Goal: Task Accomplishment & Management: Use online tool/utility

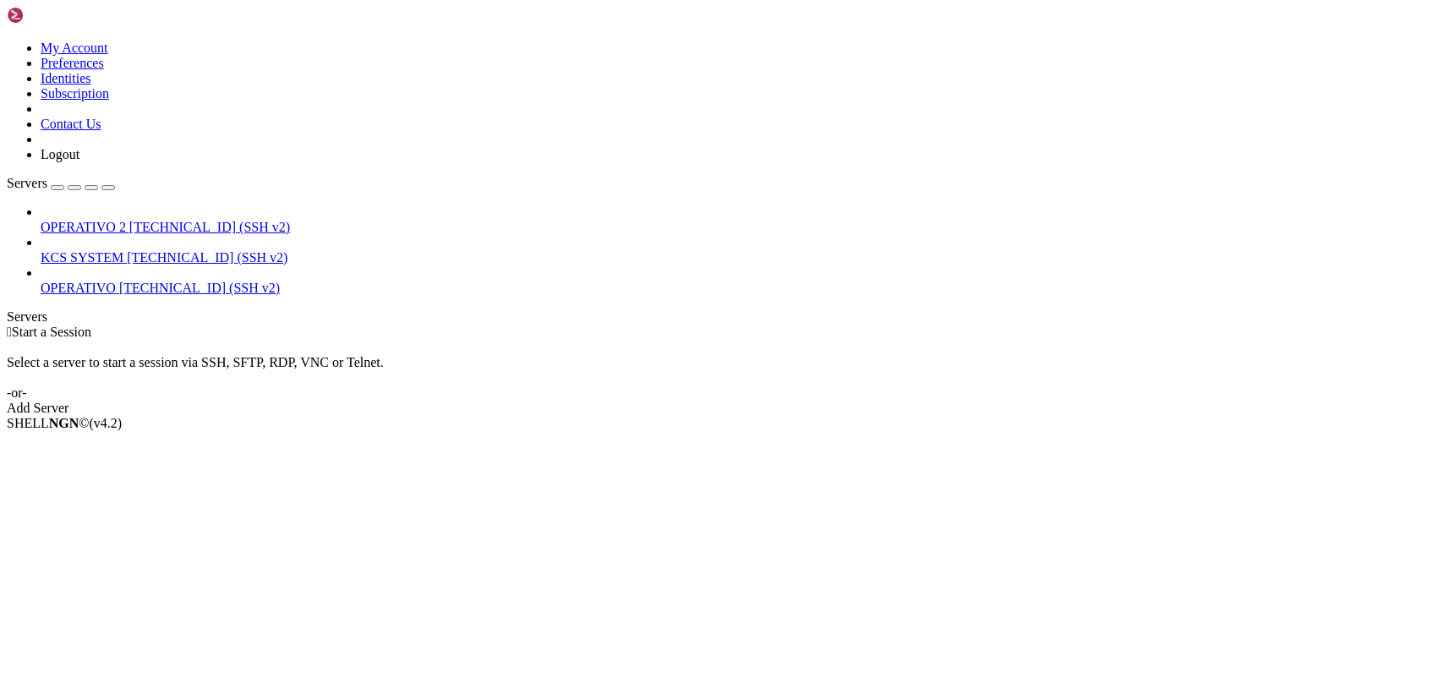
click at [160, 250] on span "[TECHNICAL_ID] (SSH v2)" at bounding box center [207, 257] width 161 height 14
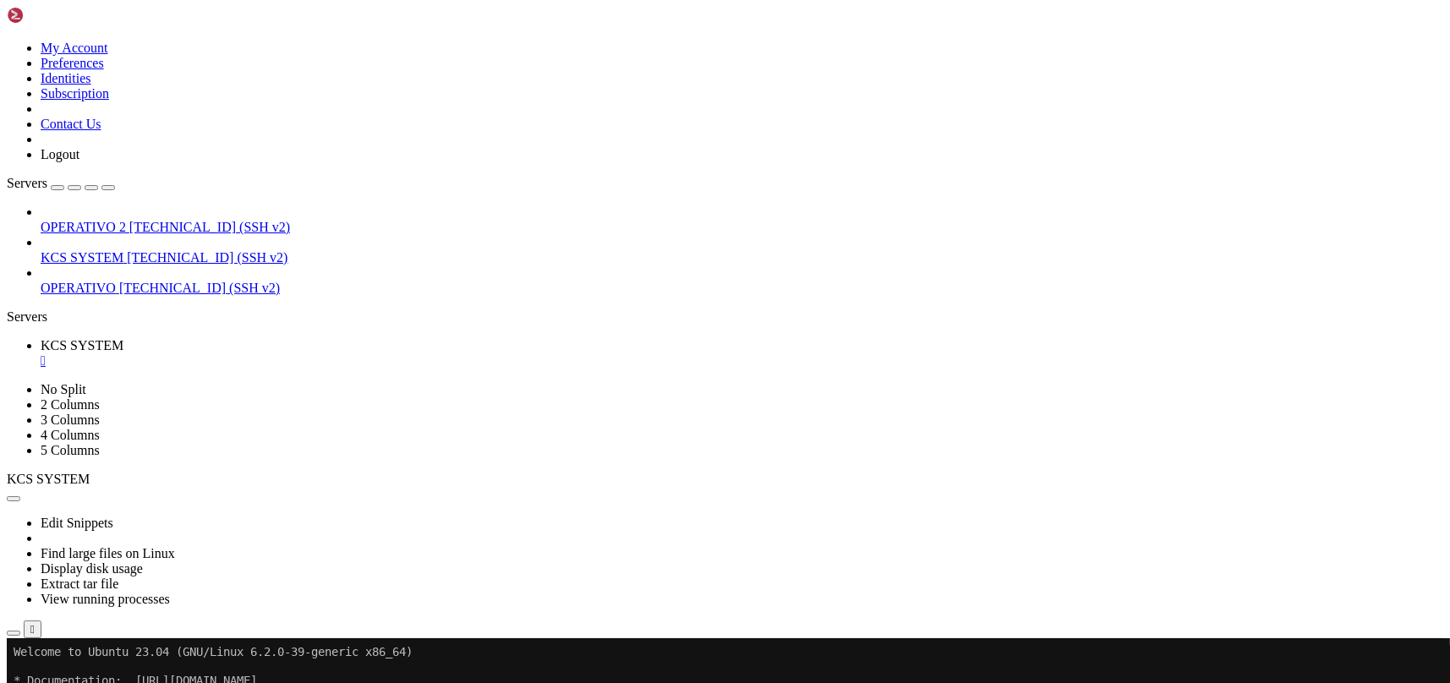
click at [42, 250] on link "KCS SYSTEM [TECHNICAL_ID] (SSH v2)" at bounding box center [742, 257] width 1403 height 15
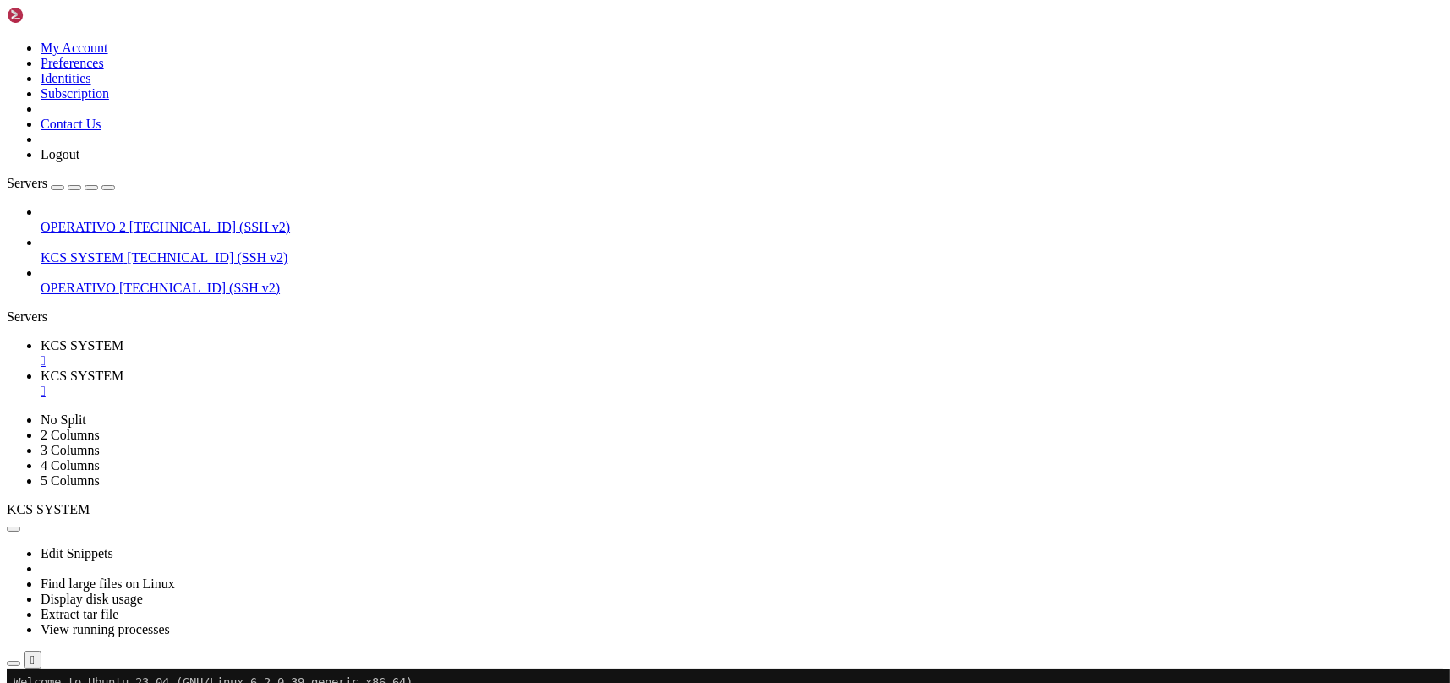
click at [123, 250] on span "KCS SYSTEM" at bounding box center [82, 257] width 83 height 14
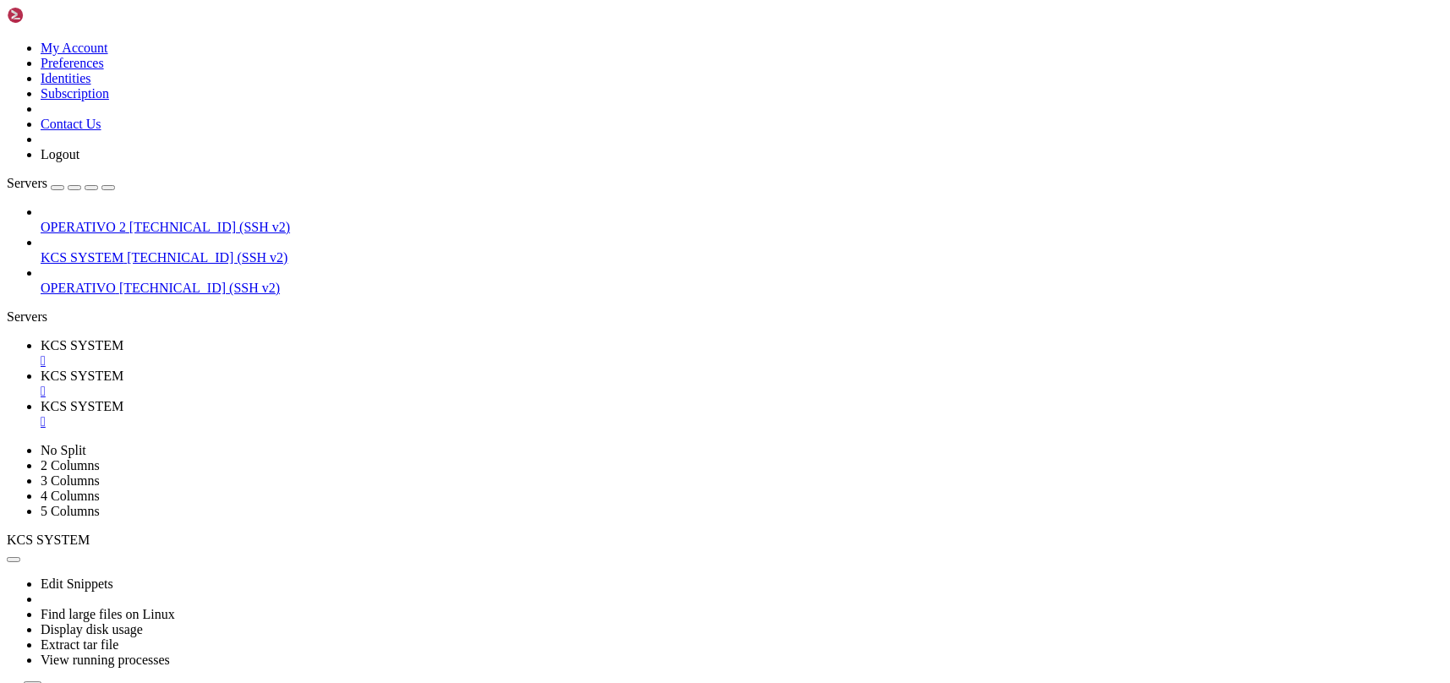
click at [452, 384] on div "" at bounding box center [742, 391] width 1403 height 15
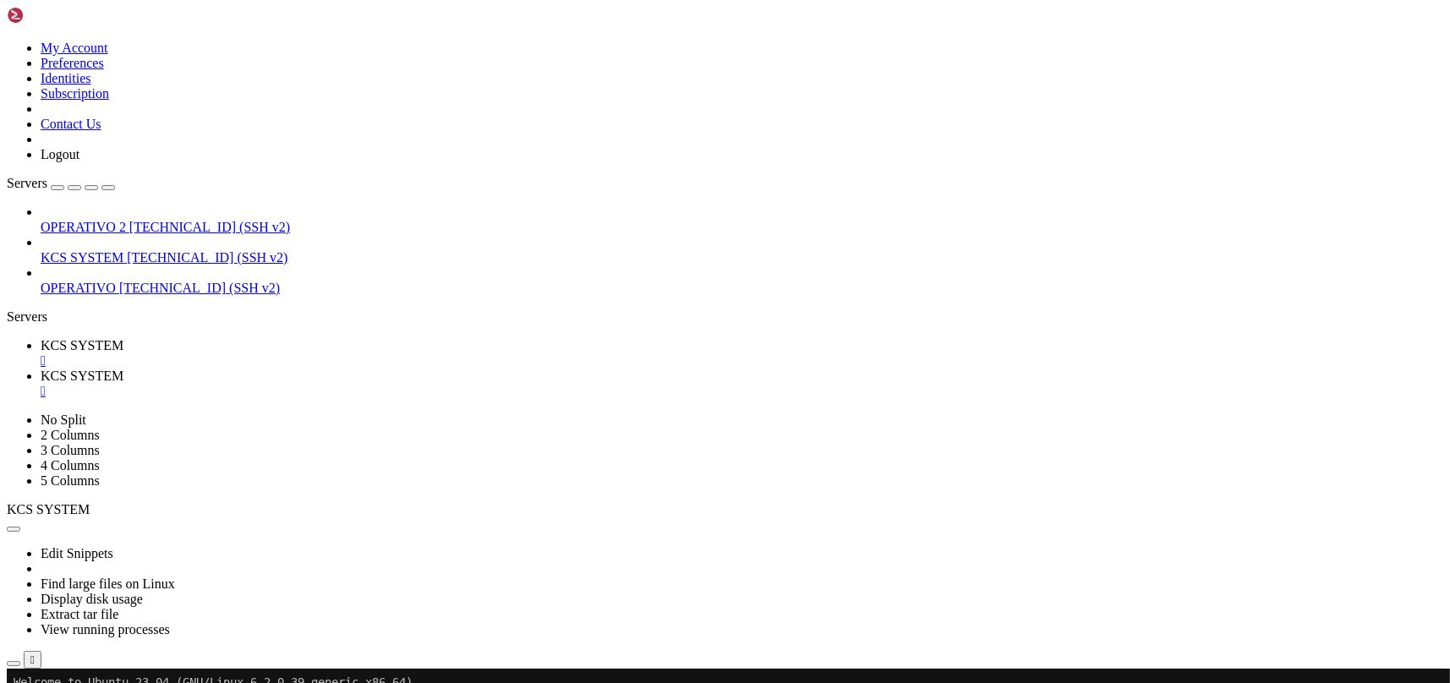
click at [452, 384] on div "" at bounding box center [742, 391] width 1403 height 15
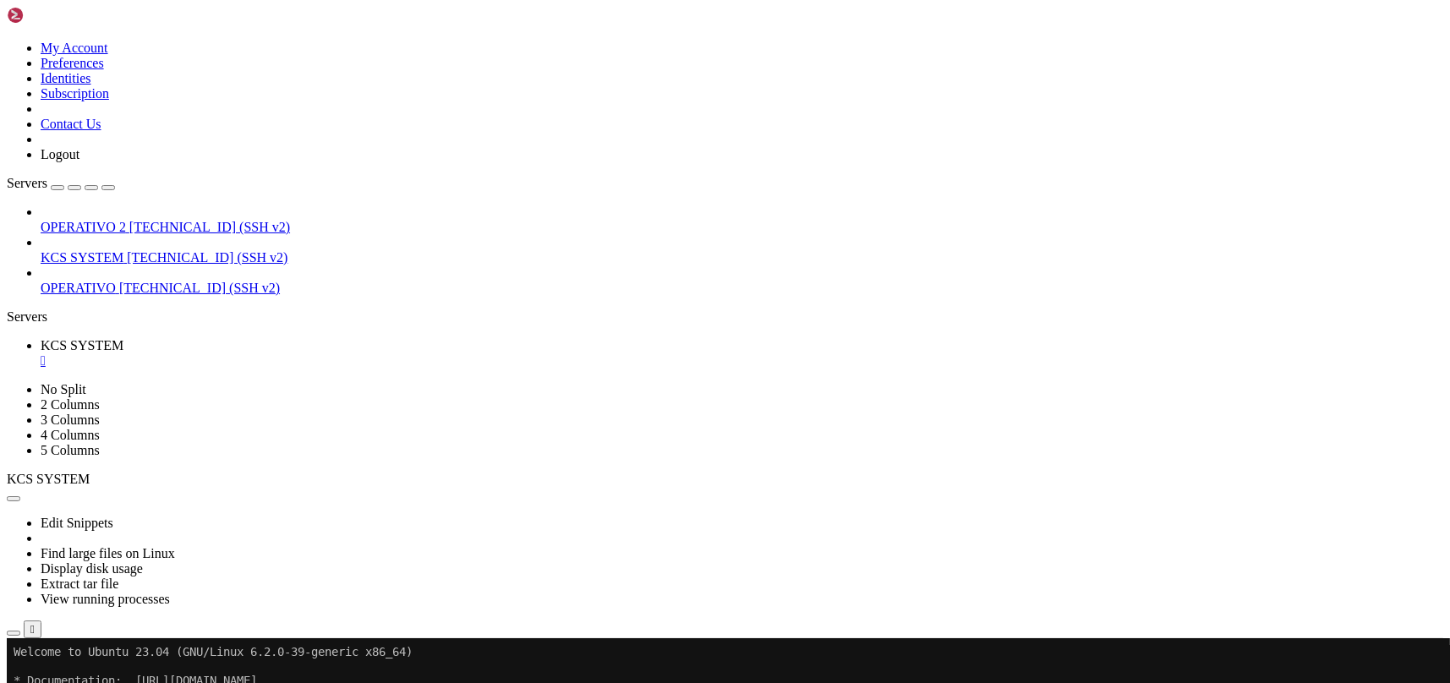
click at [320, 353] on div "" at bounding box center [742, 360] width 1403 height 15
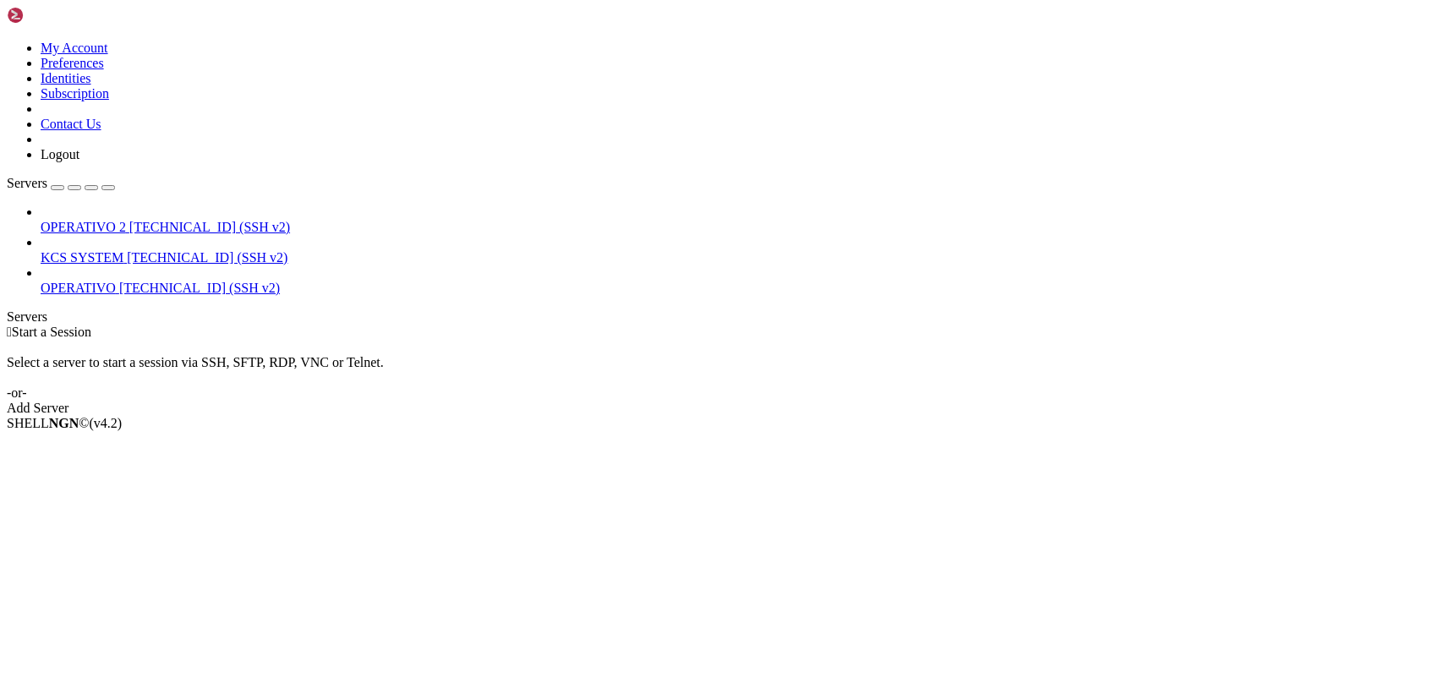
click at [149, 250] on link "KCS SYSTEM [TECHNICAL_ID] (SSH v2)" at bounding box center [742, 257] width 1403 height 15
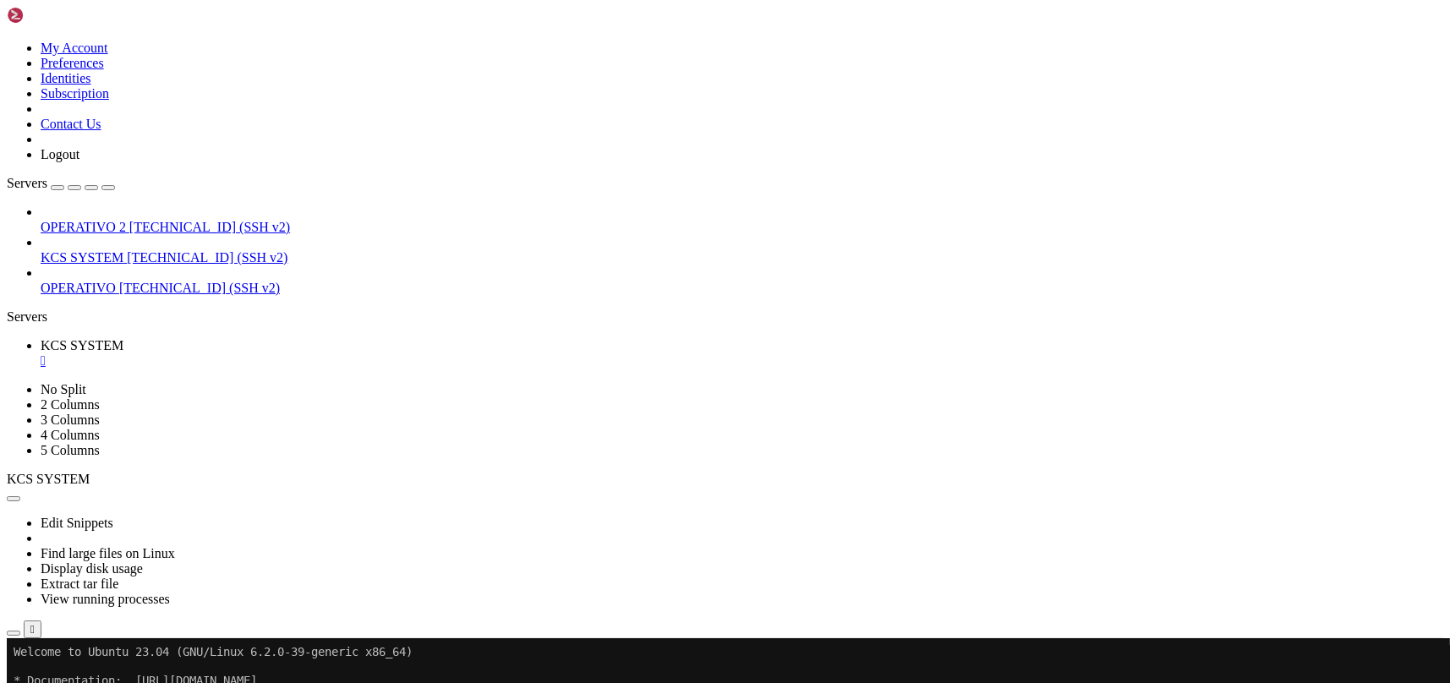
click at [14, 633] on icon "button" at bounding box center [14, 633] width 0 height 0
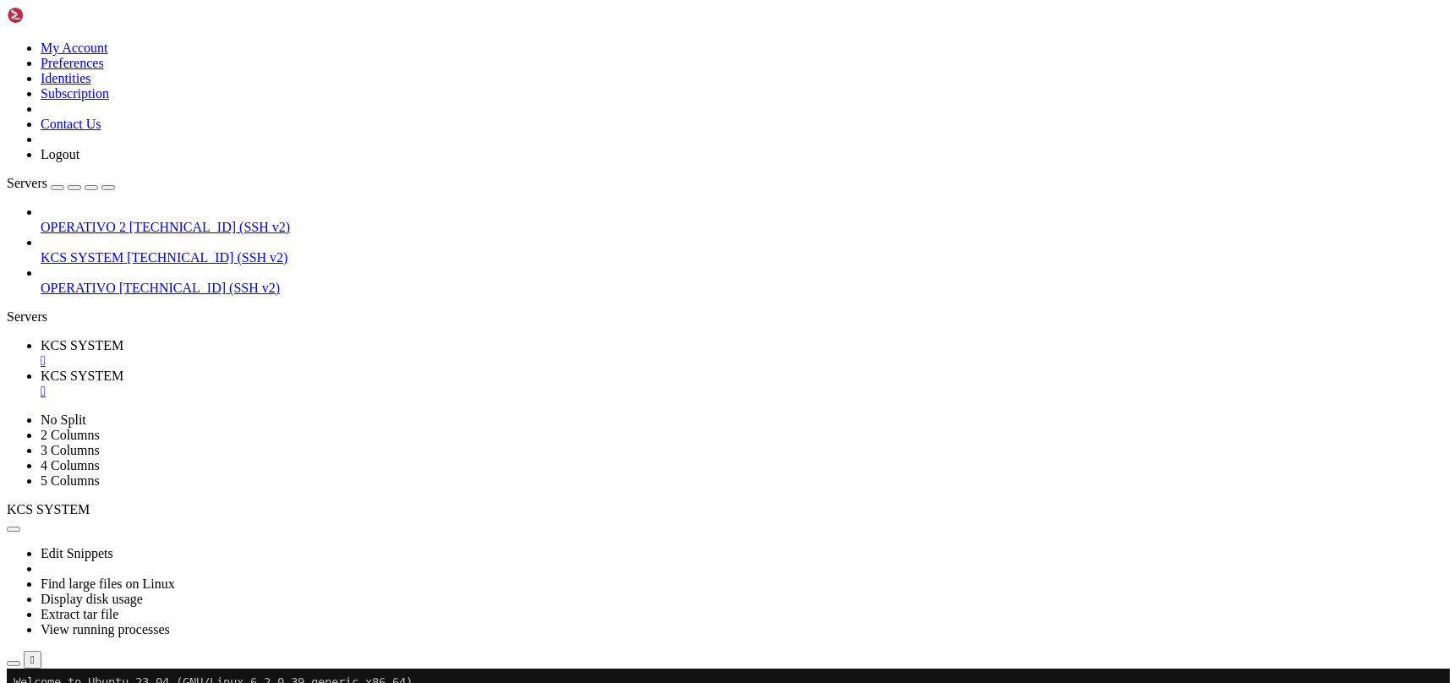
scroll to position [289, 0]
type input "/home/ubuntu/31-app-odoo2"
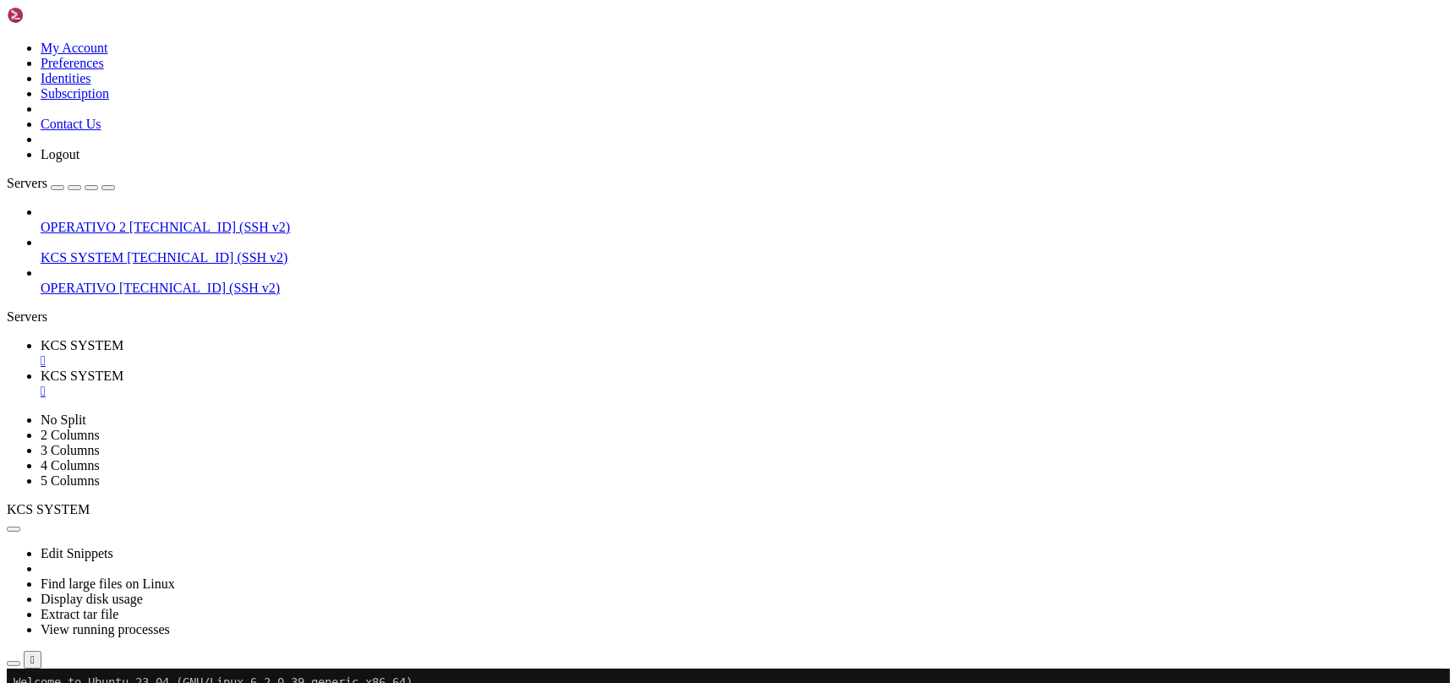
click at [123, 338] on span "KCS SYSTEM" at bounding box center [82, 345] width 83 height 14
click at [452, 384] on div "" at bounding box center [742, 391] width 1403 height 15
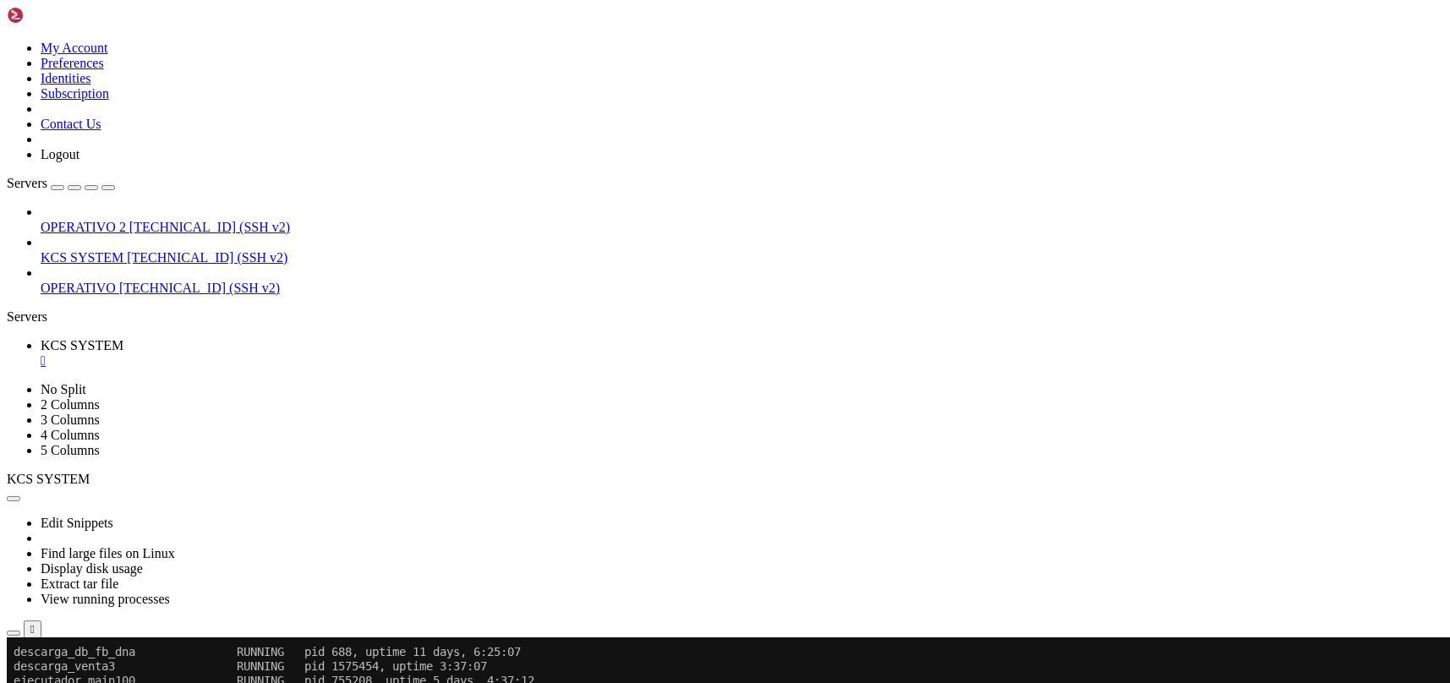
click at [320, 353] on div "" at bounding box center [742, 360] width 1403 height 15
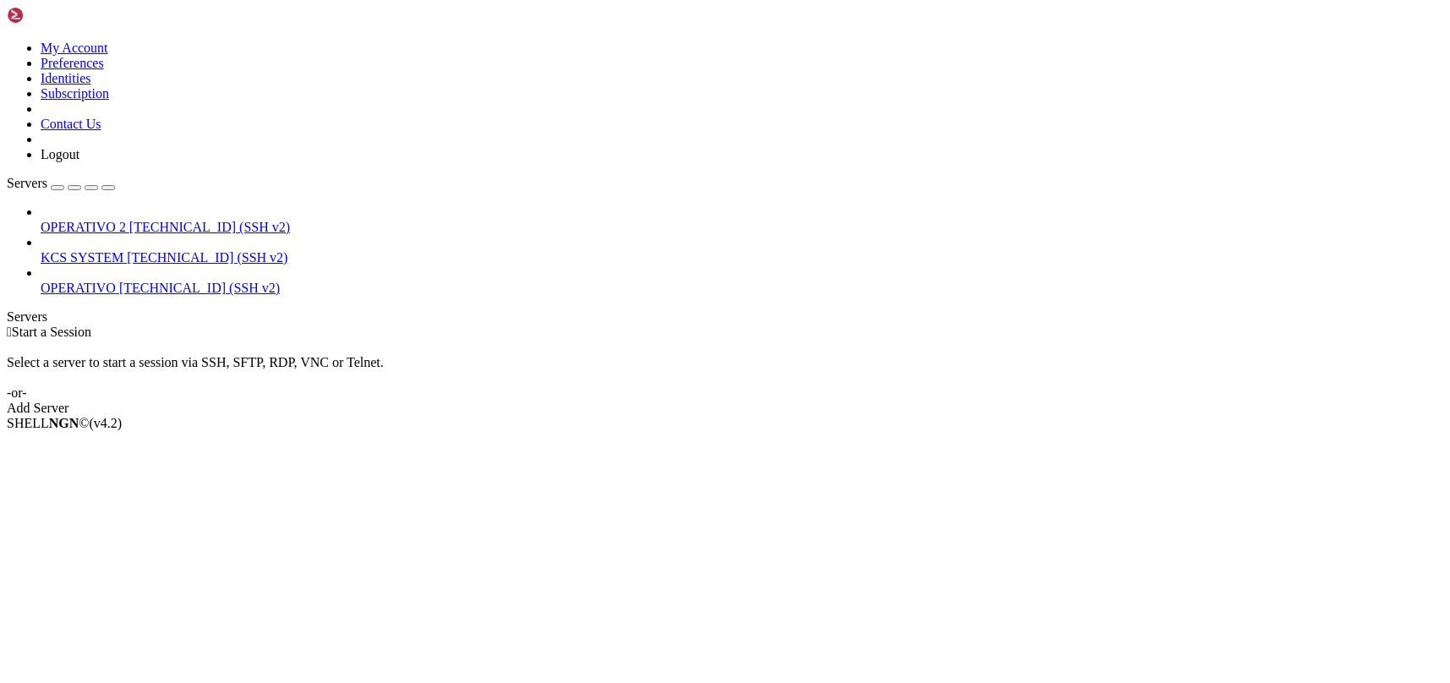
click at [123, 250] on span "KCS SYSTEM" at bounding box center [82, 257] width 83 height 14
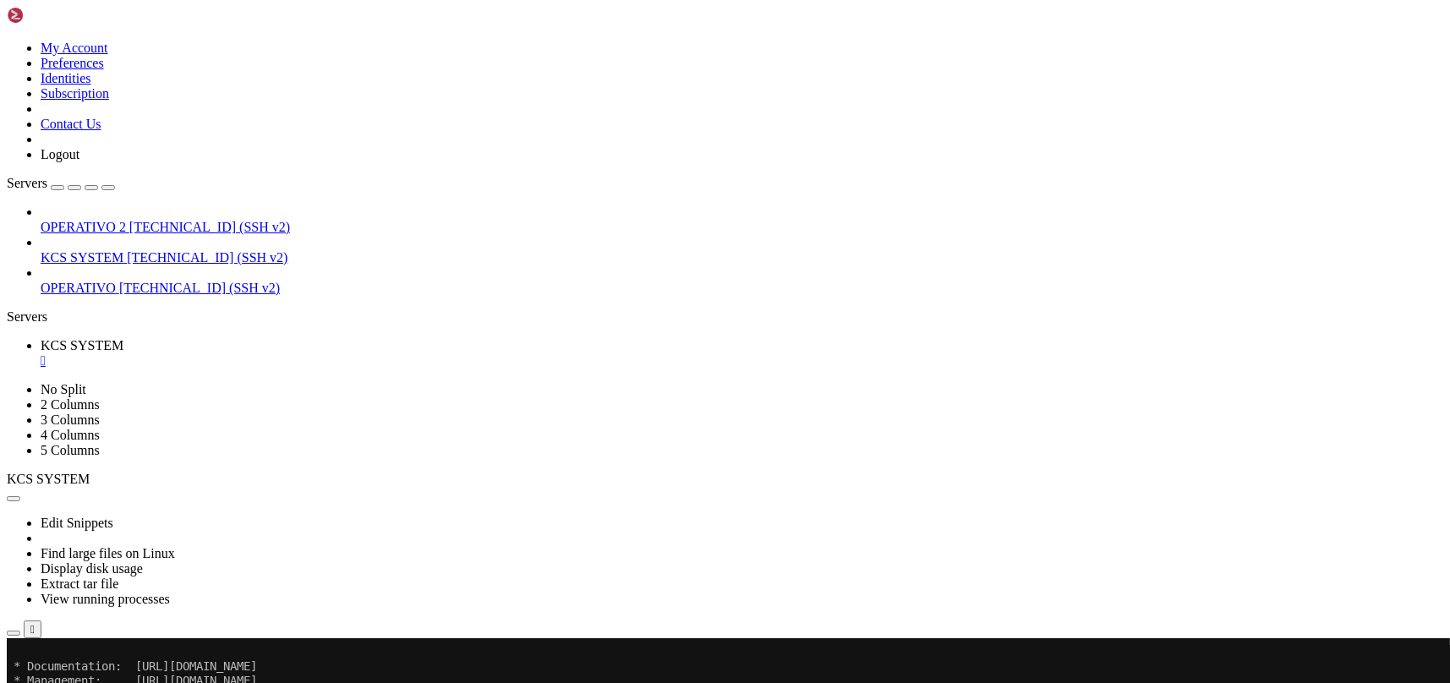
scroll to position [14, 0]
click at [325, 353] on div "" at bounding box center [742, 360] width 1403 height 15
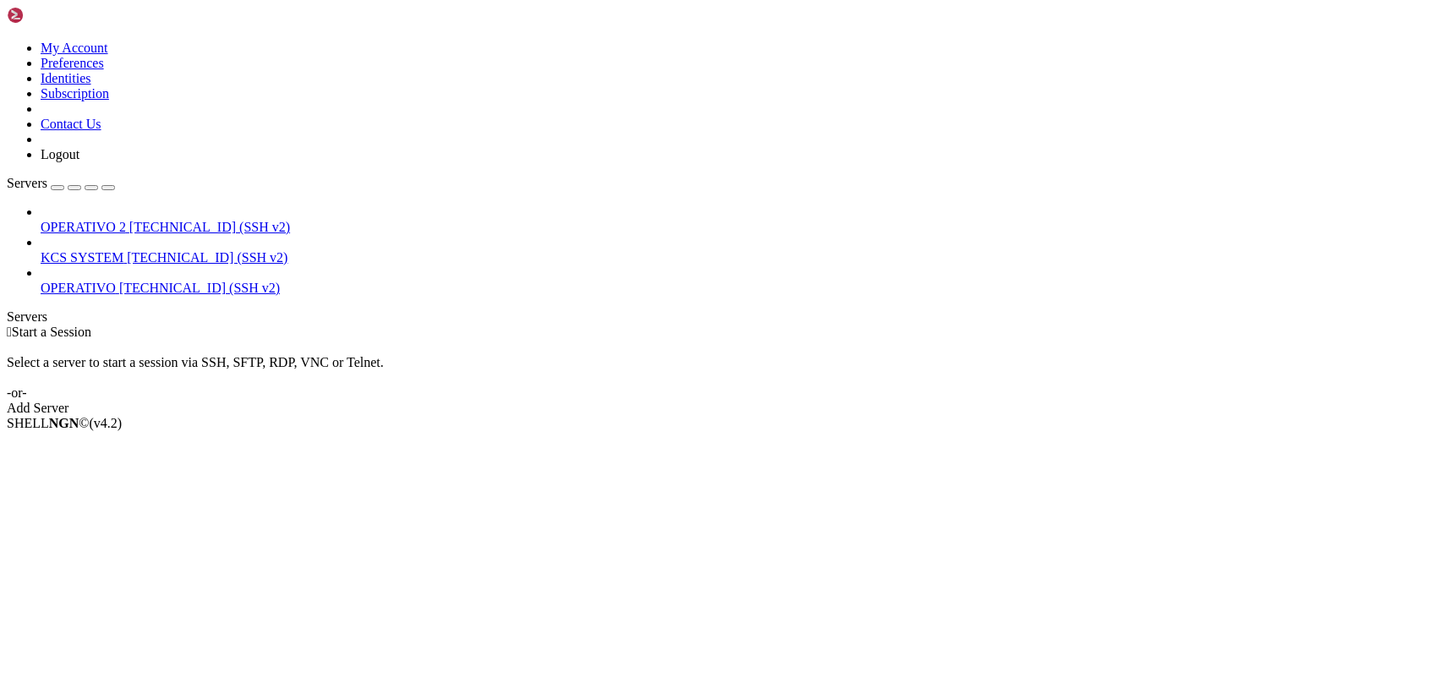
click at [136, 250] on link "KCS SYSTEM [TECHNICAL_ID] (SSH v2)" at bounding box center [742, 257] width 1403 height 15
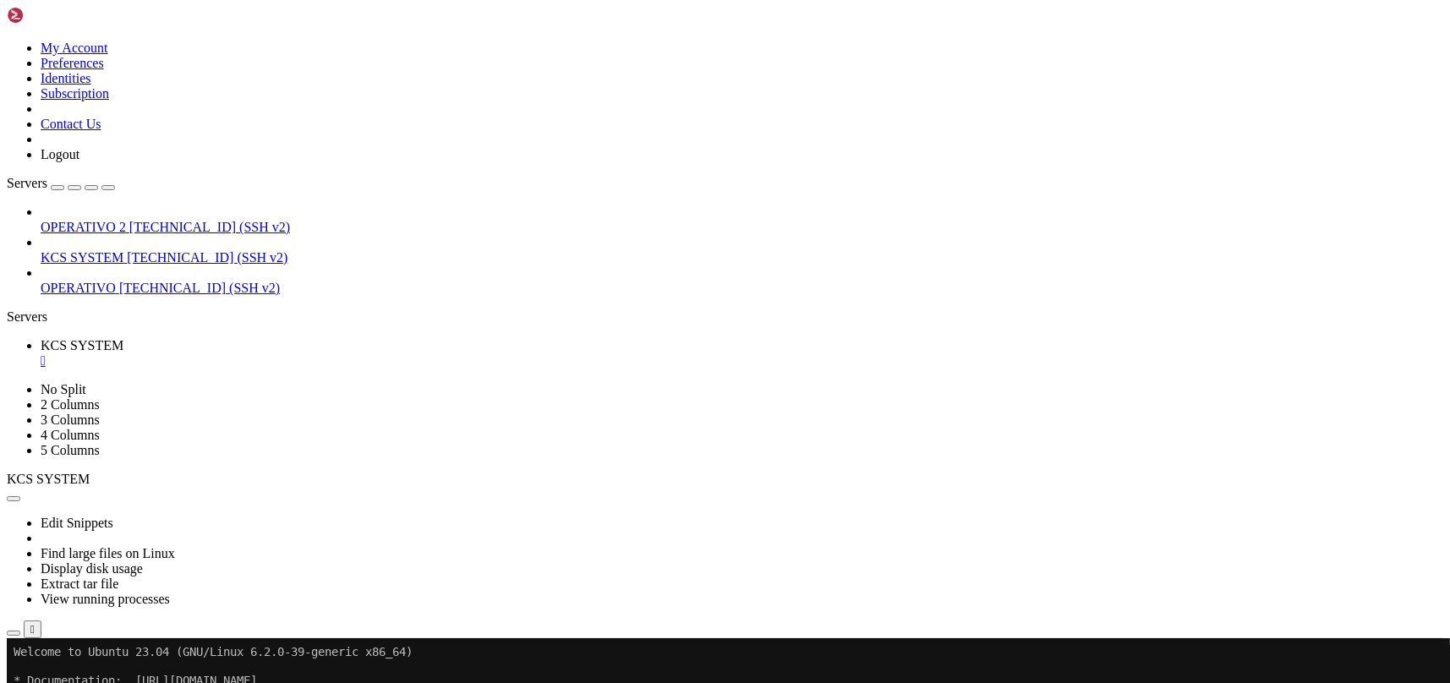
scroll to position [459, 0]
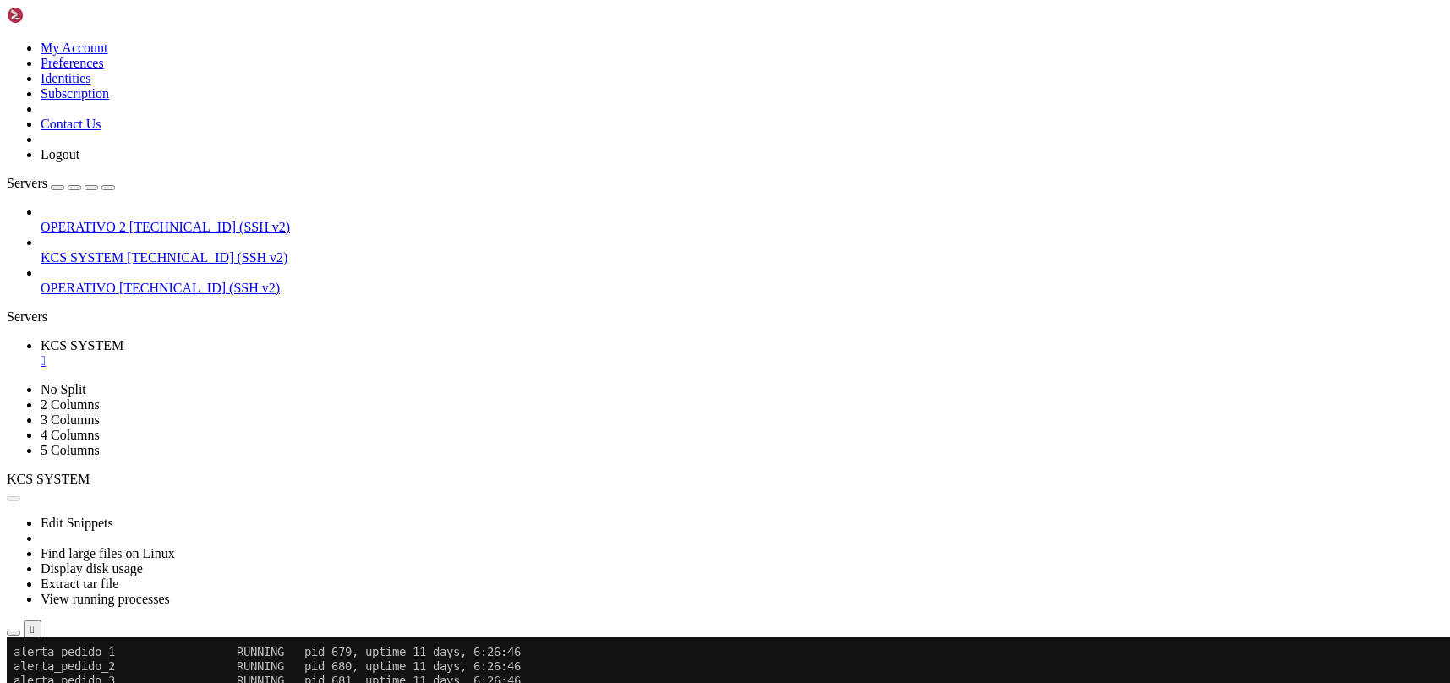
click at [74, 682] on button "Reconnect" at bounding box center [41, 695] width 68 height 18
